Goal: Task Accomplishment & Management: Use online tool/utility

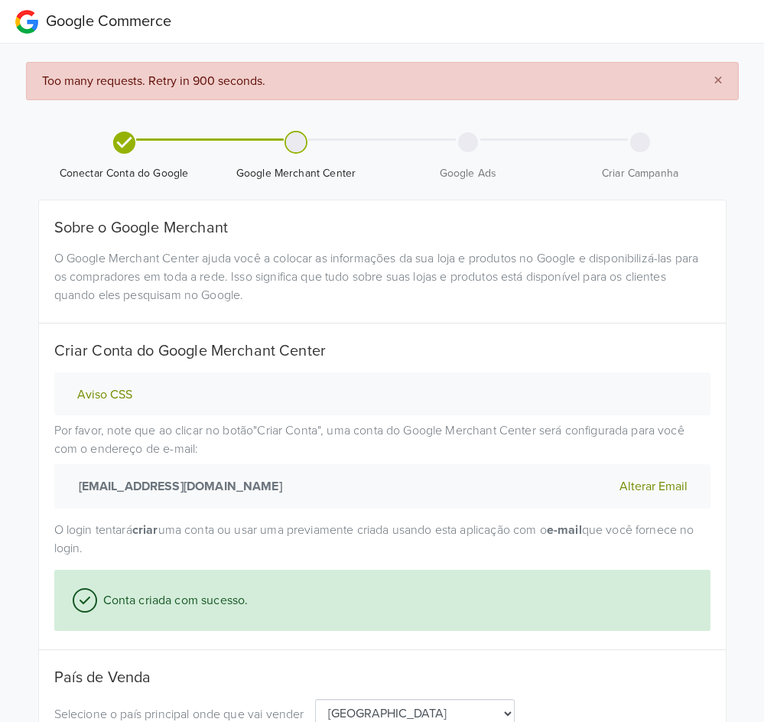
select select "pt"
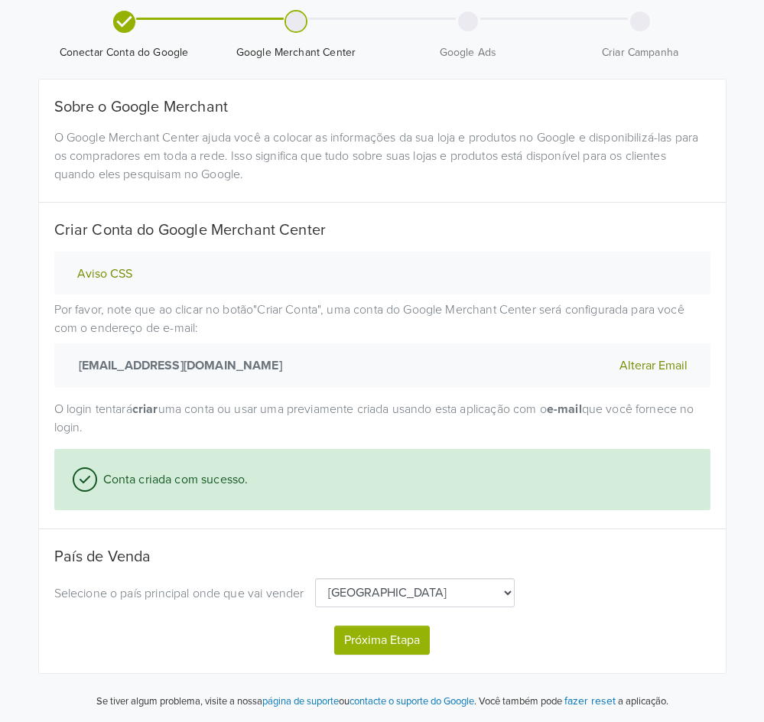
click at [385, 638] on button "Próxima Etapa" at bounding box center [382, 640] width 96 height 29
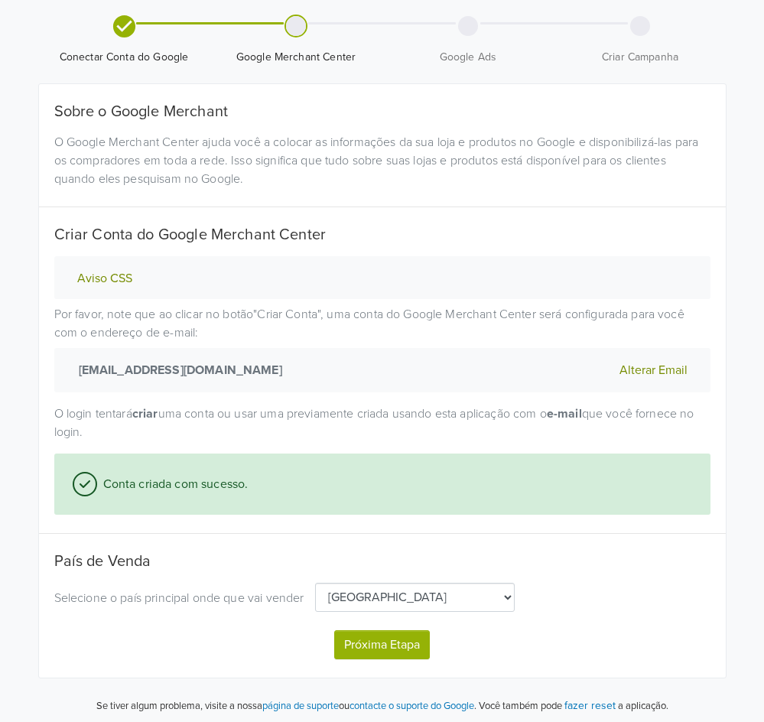
select select "pt"
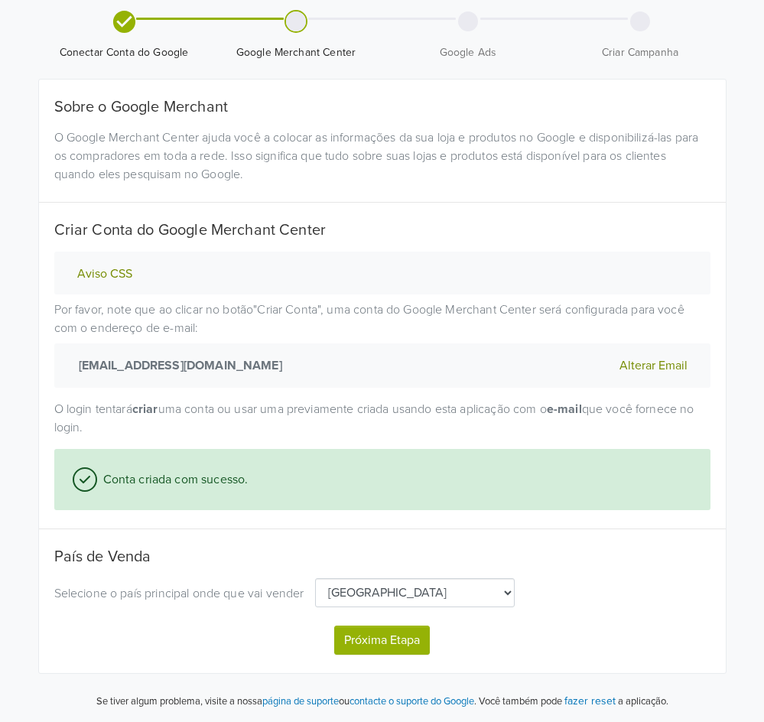
select select "pt"
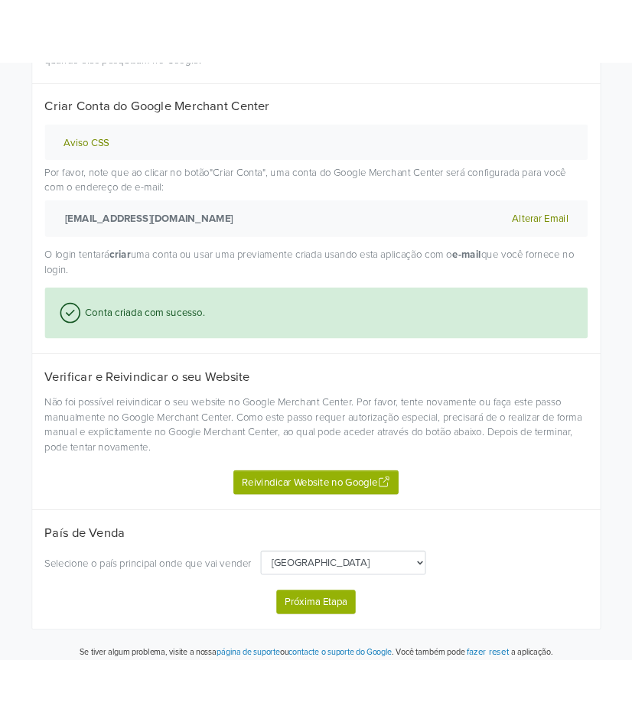
scroll to position [310, 0]
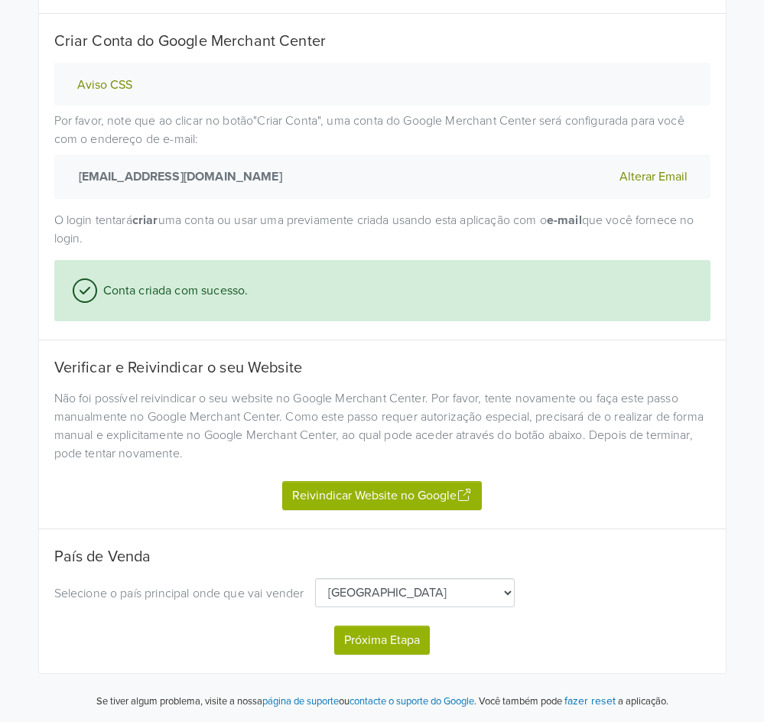
click at [448, 498] on button "Reivindicar Website no Google" at bounding box center [382, 495] width 200 height 29
select select "pt"
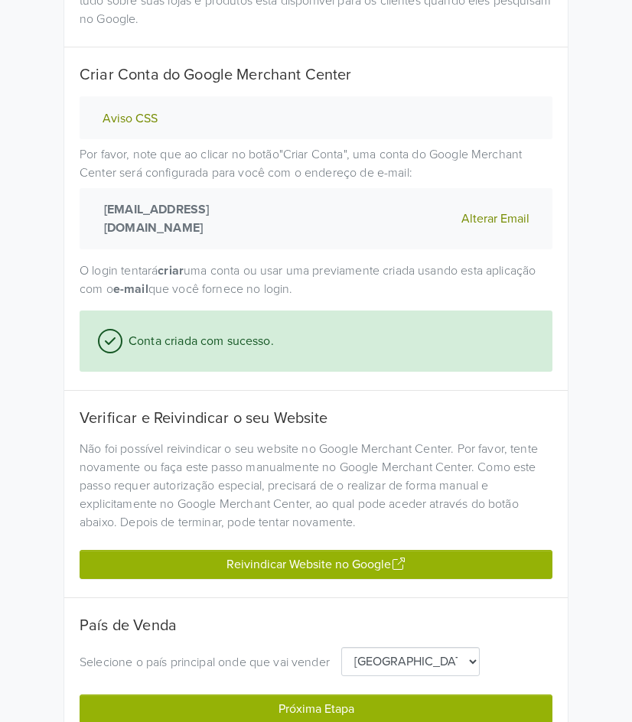
select select "pt"
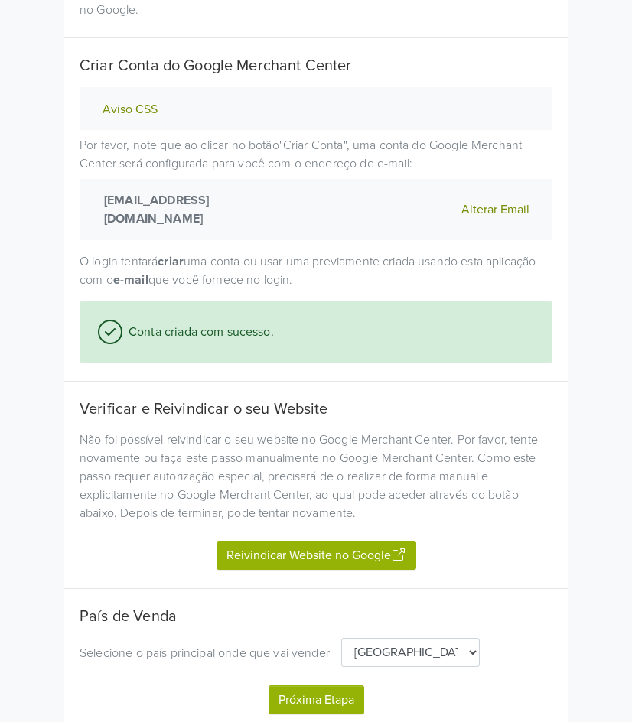
scroll to position [389, 0]
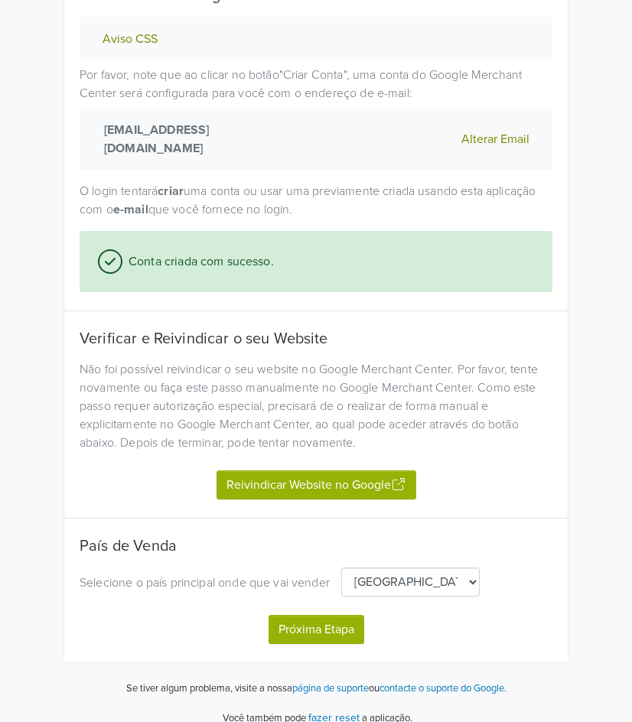
click at [318, 615] on button "Próxima Etapa" at bounding box center [317, 629] width 96 height 29
select select "pt"
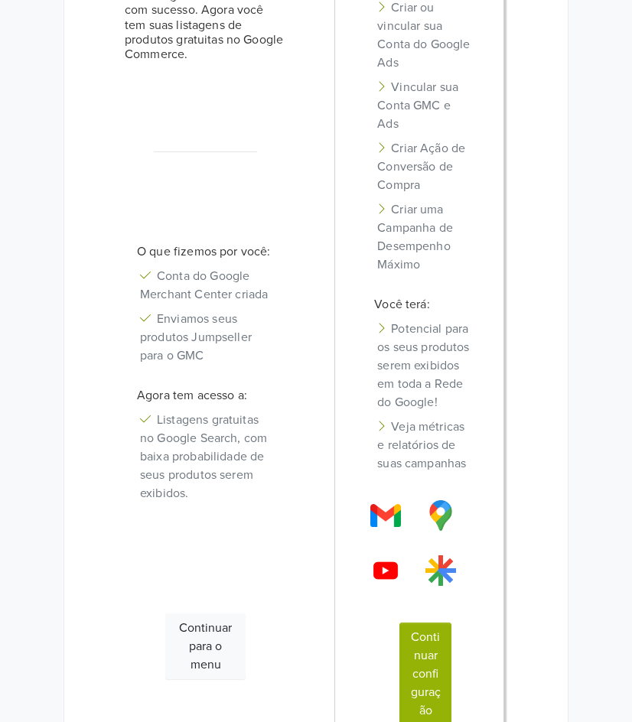
scroll to position [306, 0]
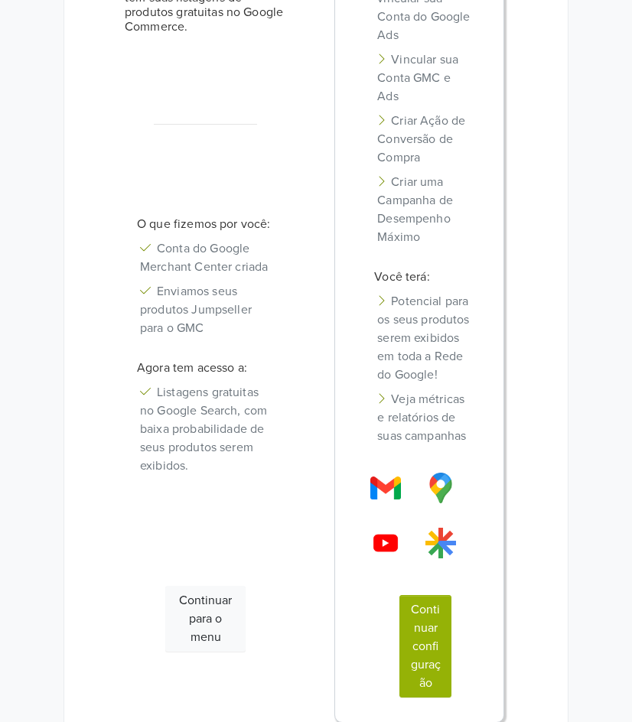
click at [401, 657] on button "Continuar configuração" at bounding box center [425, 646] width 52 height 103
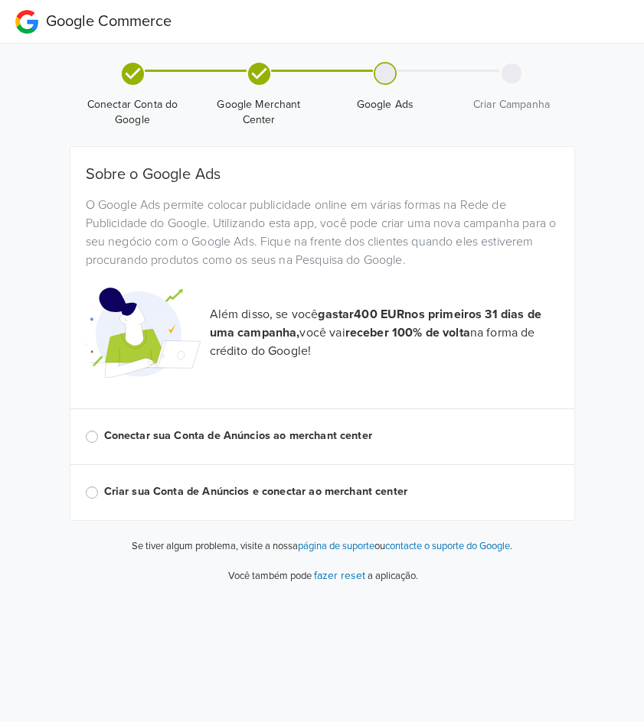
click at [104, 436] on label "Conectar sua Conta de Anúncios ao merchant center" at bounding box center [331, 436] width 455 height 17
click at [0, 0] on input "Conectar sua Conta de Anúncios ao merchant center" at bounding box center [0, 0] width 0 height 0
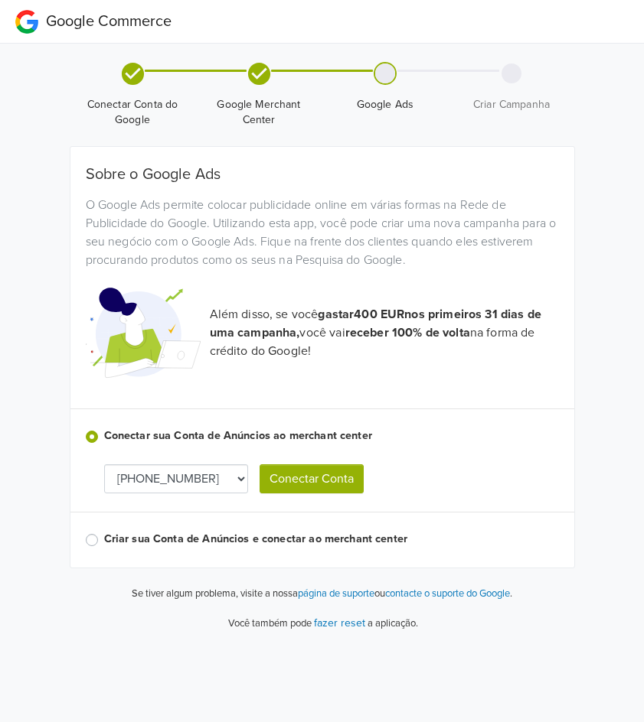
click at [318, 473] on button "Conectar Conta" at bounding box center [311, 478] width 104 height 29
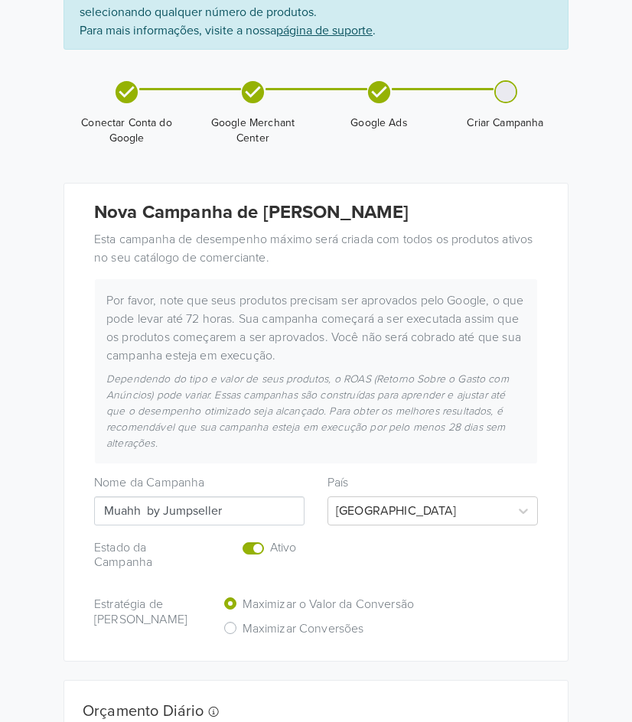
scroll to position [153, 0]
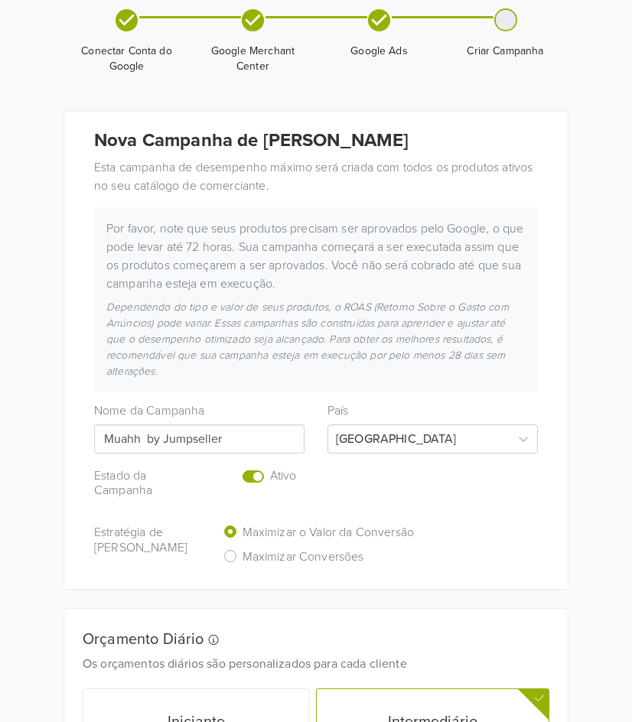
click at [270, 468] on label "Enabled or pause your campaign" at bounding box center [270, 468] width 0 height 0
click at [0, 0] on input "checkbox" at bounding box center [0, 0] width 0 height 0
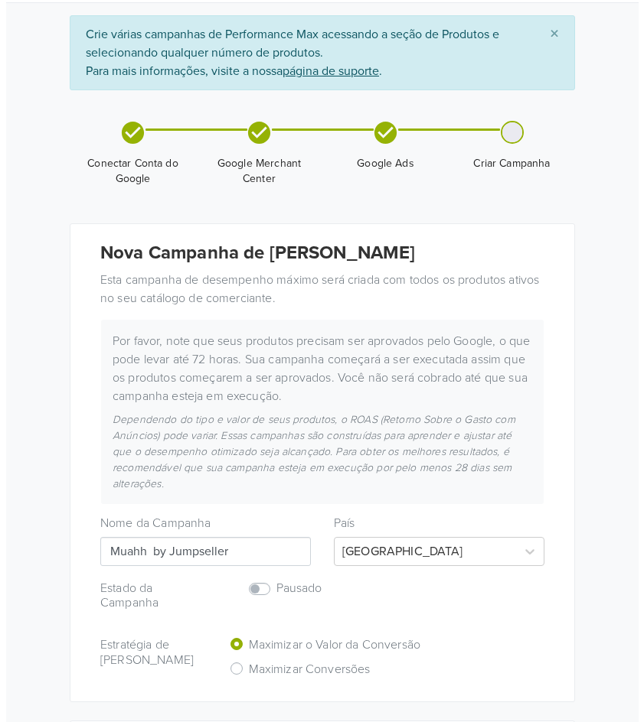
scroll to position [0, 0]
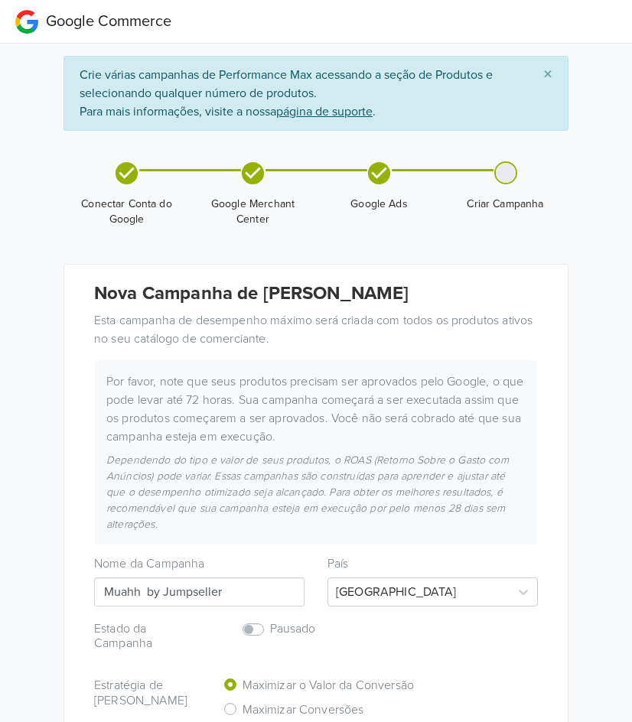
click at [548, 74] on span "×" at bounding box center [547, 75] width 9 height 22
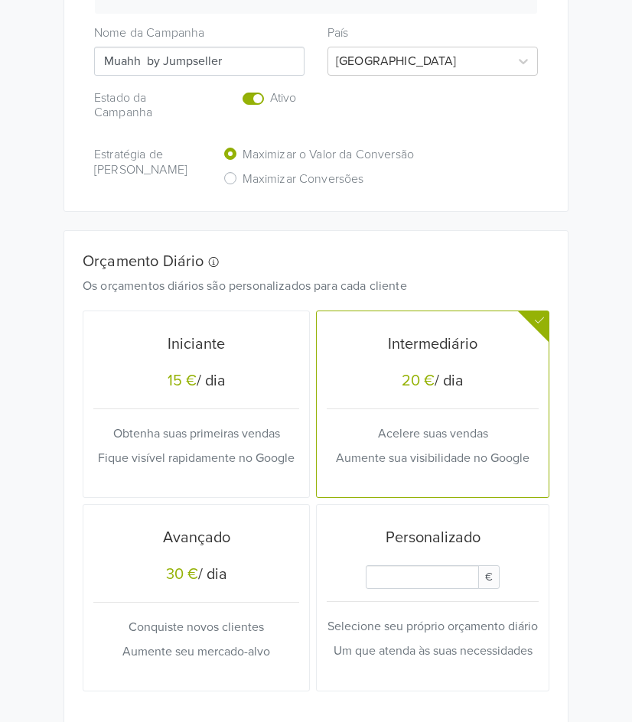
scroll to position [536, 0]
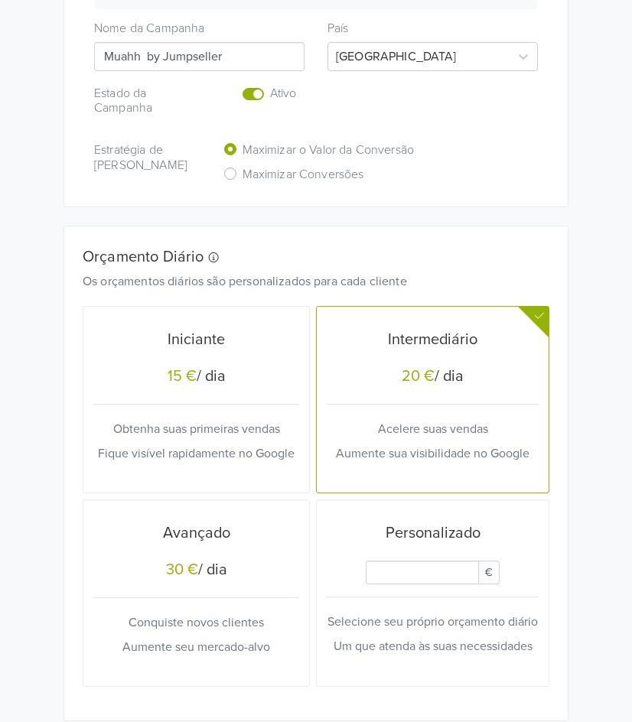
click at [270, 85] on label "Enabled or pause your campaign" at bounding box center [270, 85] width 0 height 0
click at [0, 0] on input "checkbox" at bounding box center [0, 0] width 0 height 0
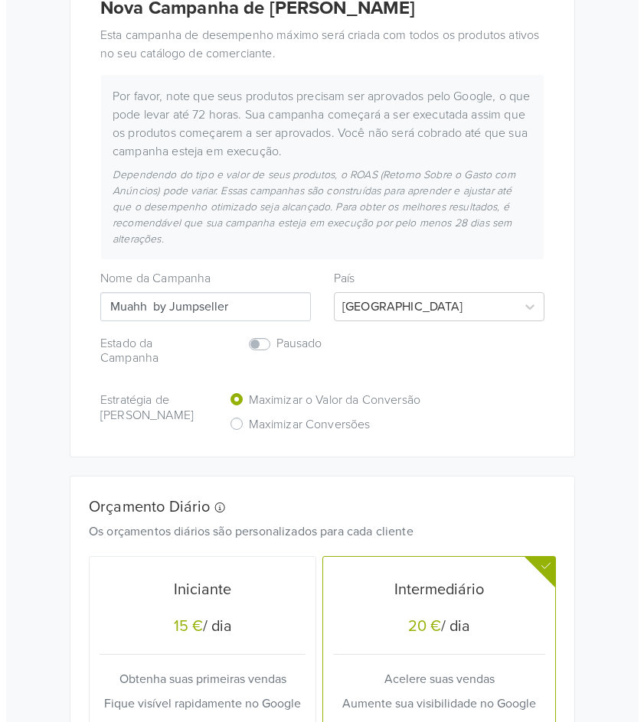
scroll to position [0, 0]
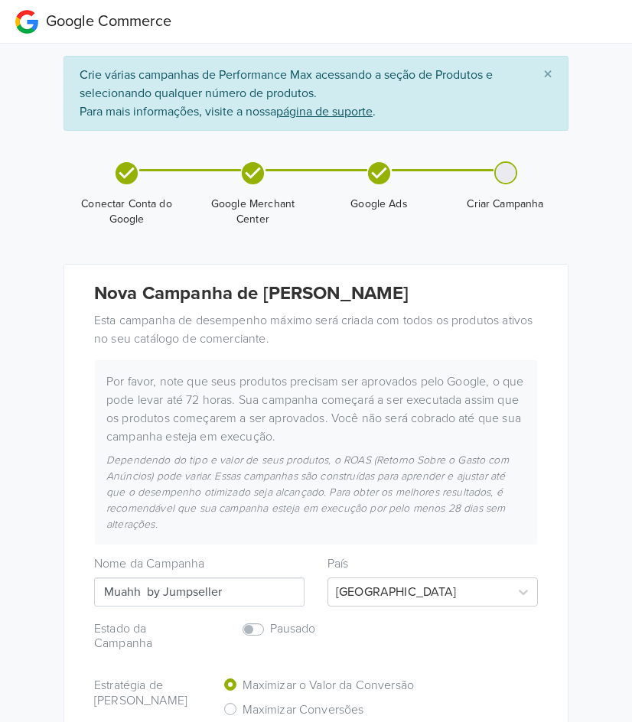
click at [547, 81] on span "×" at bounding box center [547, 75] width 9 height 22
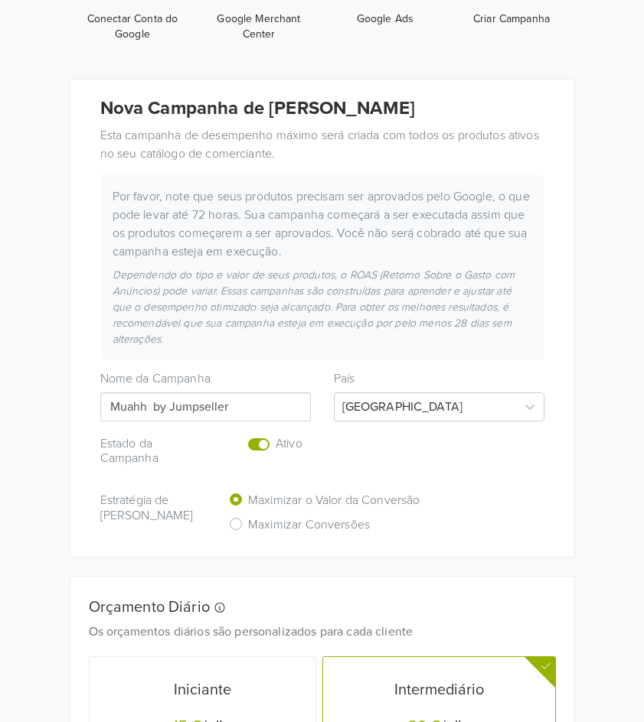
scroll to position [162, 0]
